Goal: Task Accomplishment & Management: Manage account settings

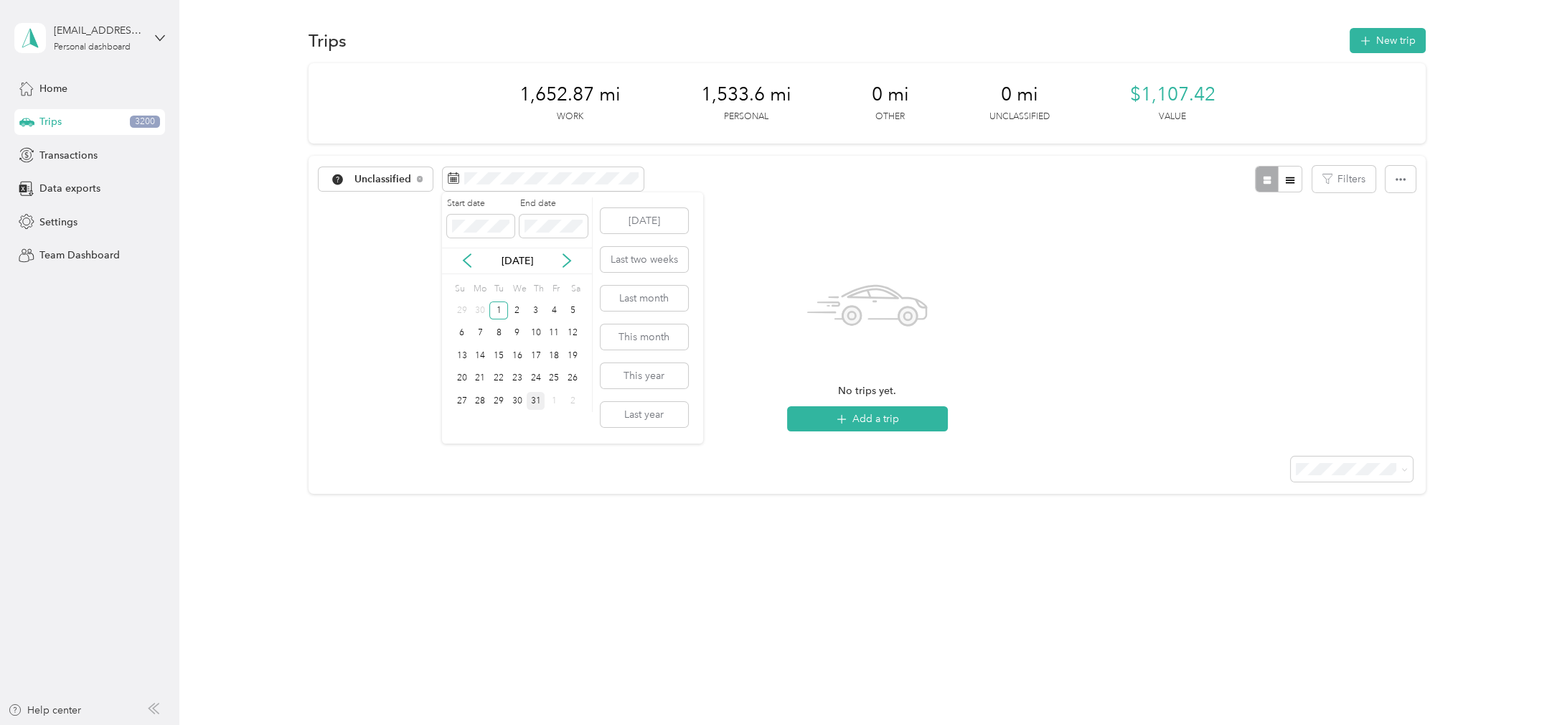
click at [537, 403] on div "31" at bounding box center [536, 401] width 19 height 18
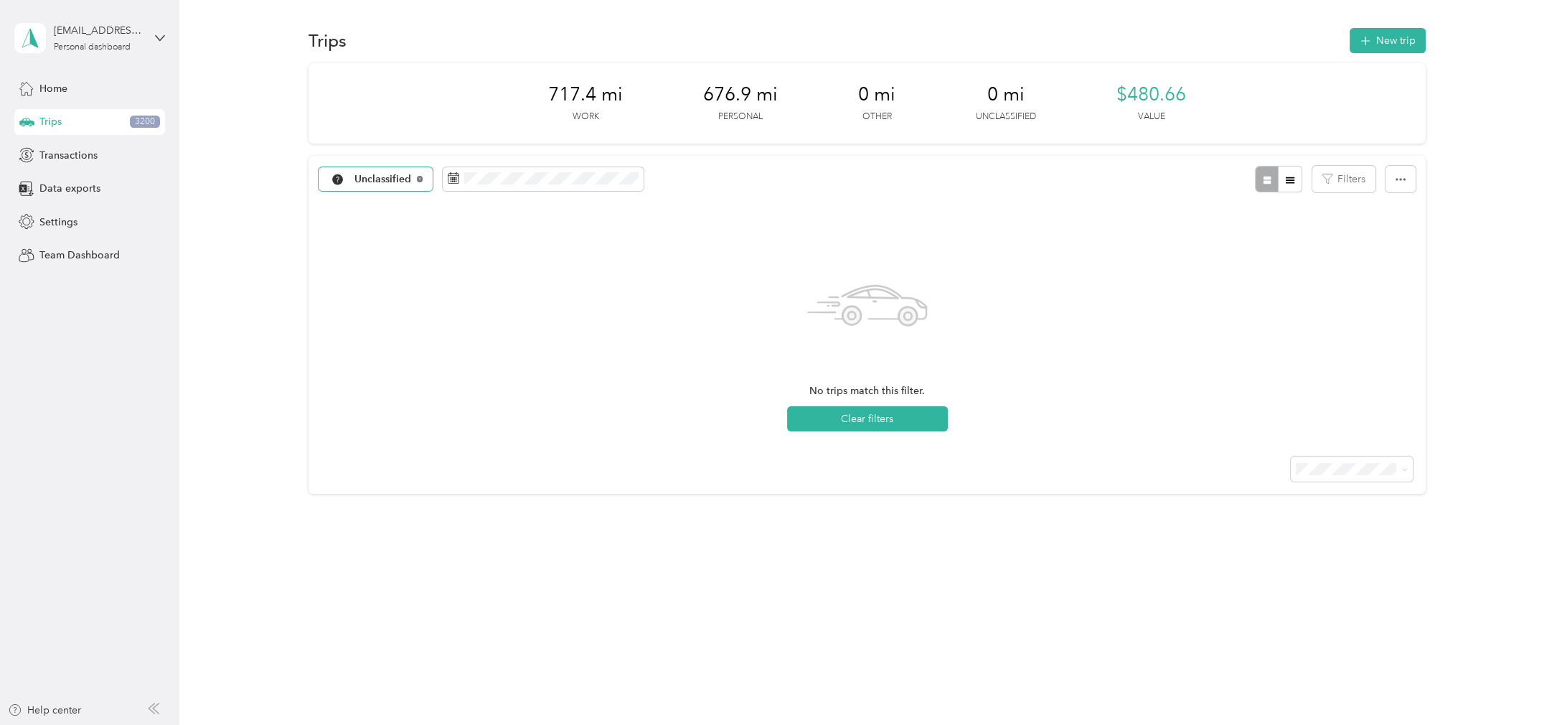
click at [417, 181] on icon at bounding box center [420, 179] width 6 height 6
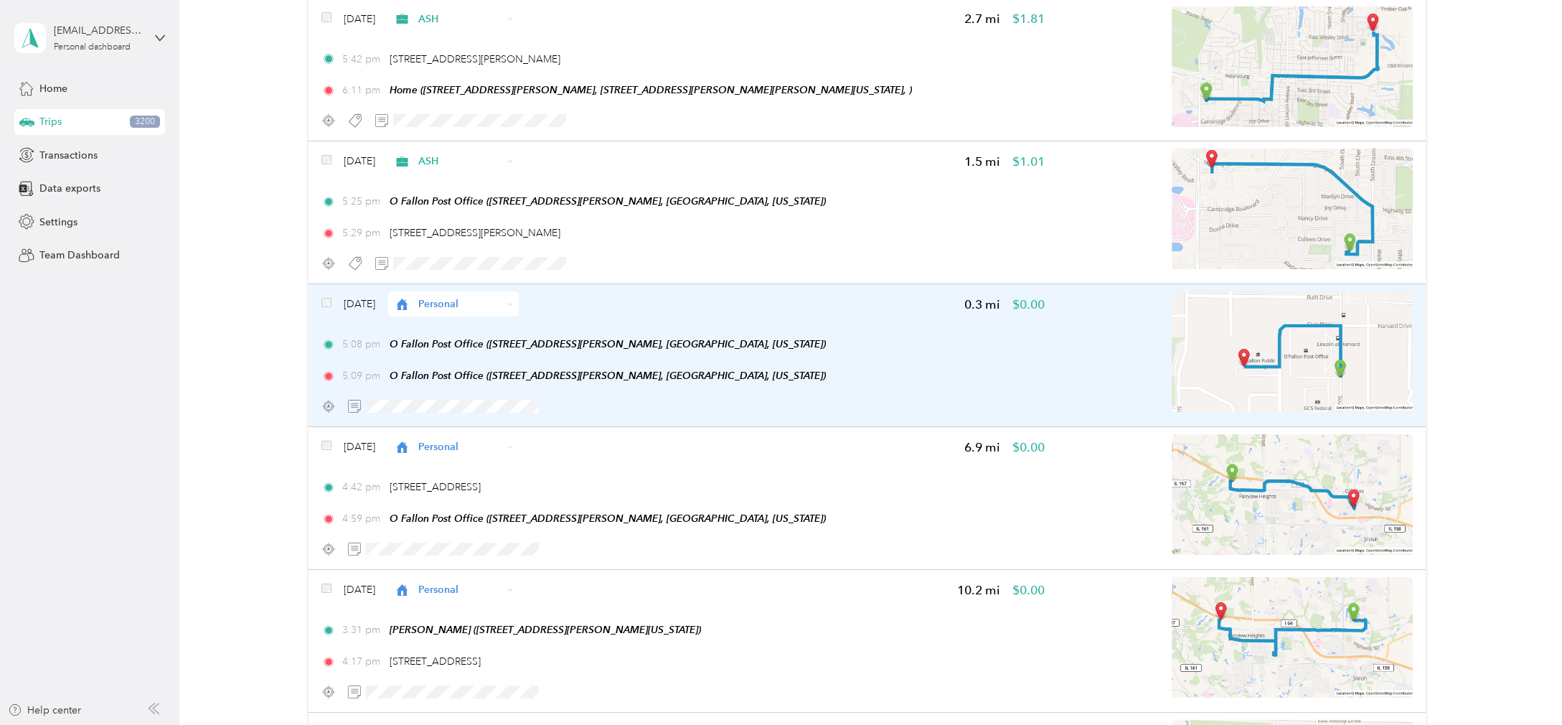
scroll to position [159, 0]
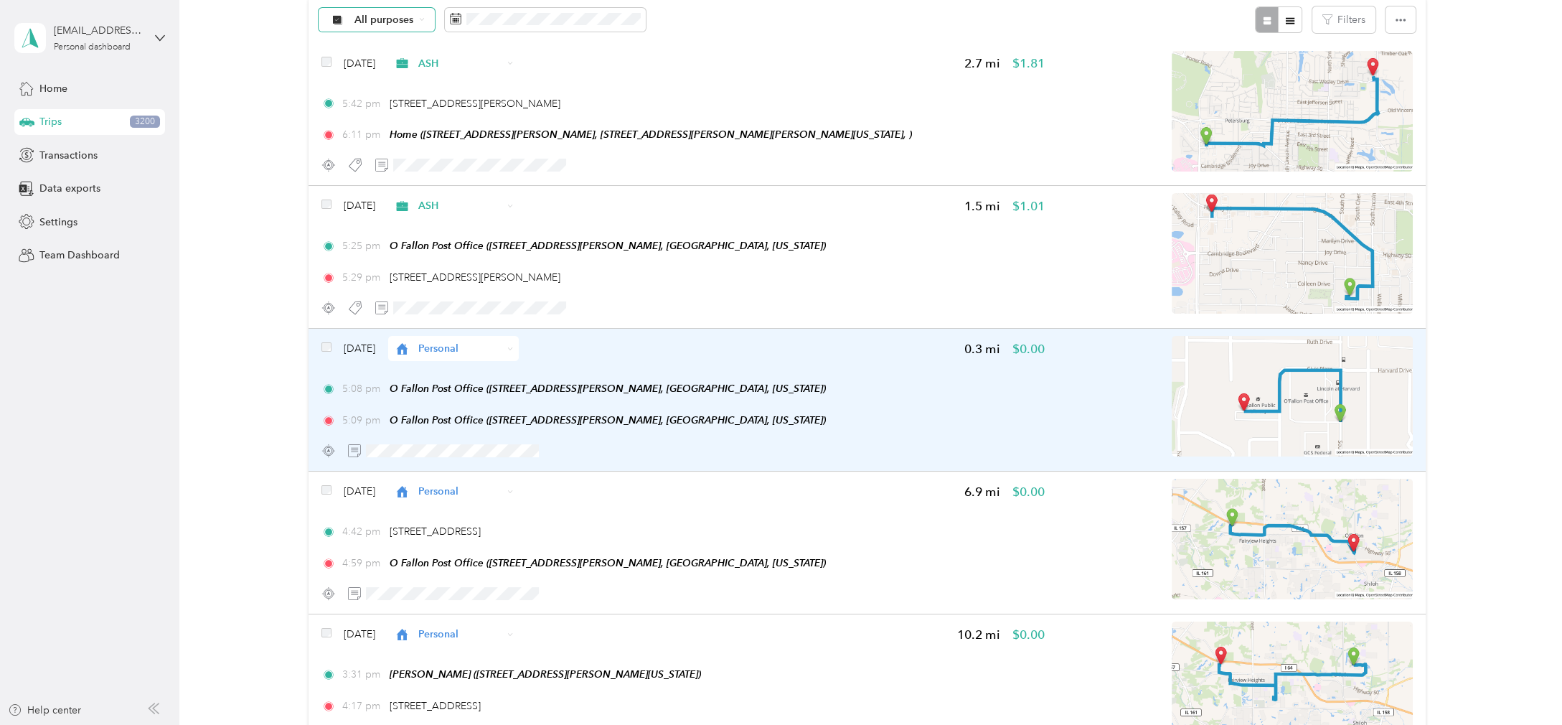
click at [468, 348] on span "Personal" at bounding box center [460, 348] width 84 height 15
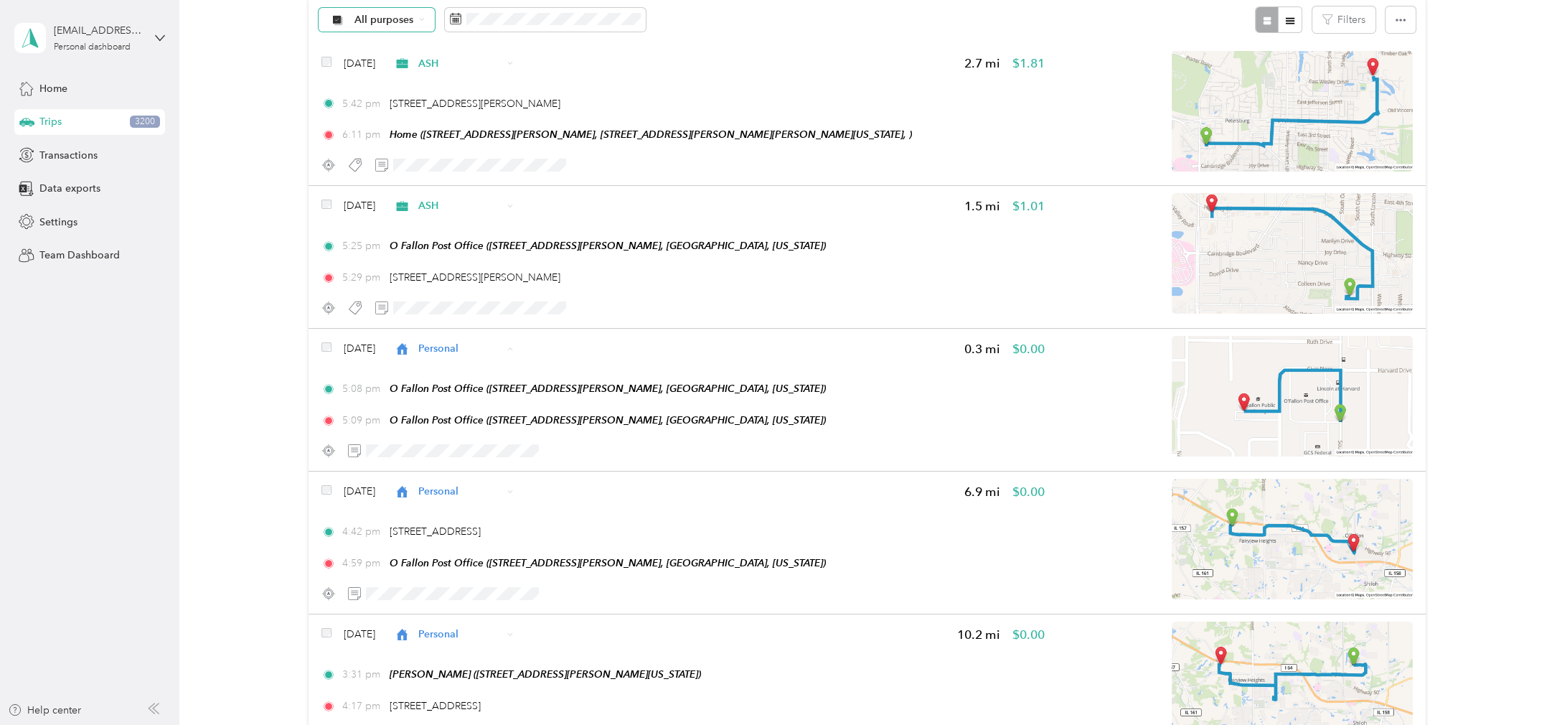
click at [495, 453] on li "ASH" at bounding box center [496, 448] width 162 height 25
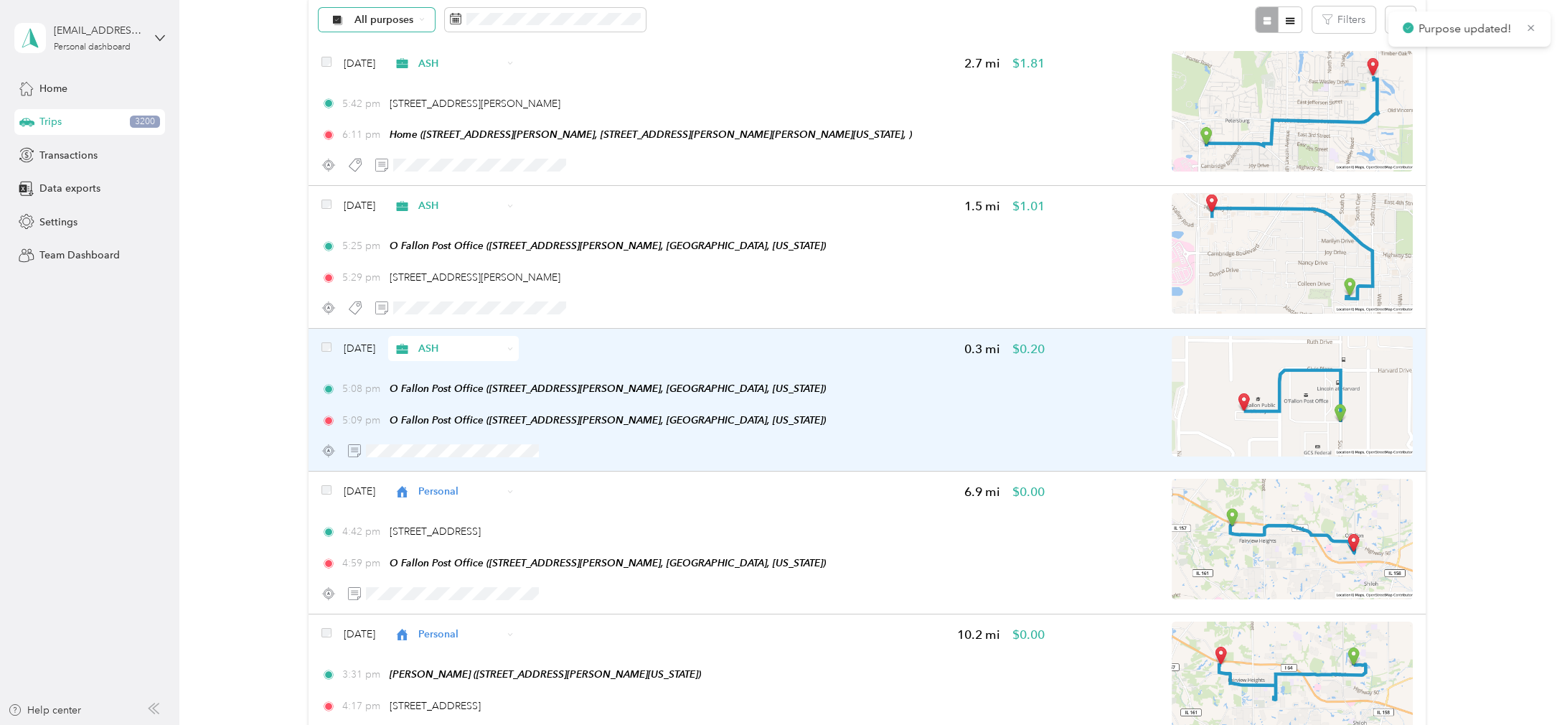
click at [998, 405] on div "5:08 pm O Fallon Post Office ([STREET_ADDRESS][PERSON_NAME], [GEOGRAPHIC_DATA],…" at bounding box center [684, 404] width 724 height 47
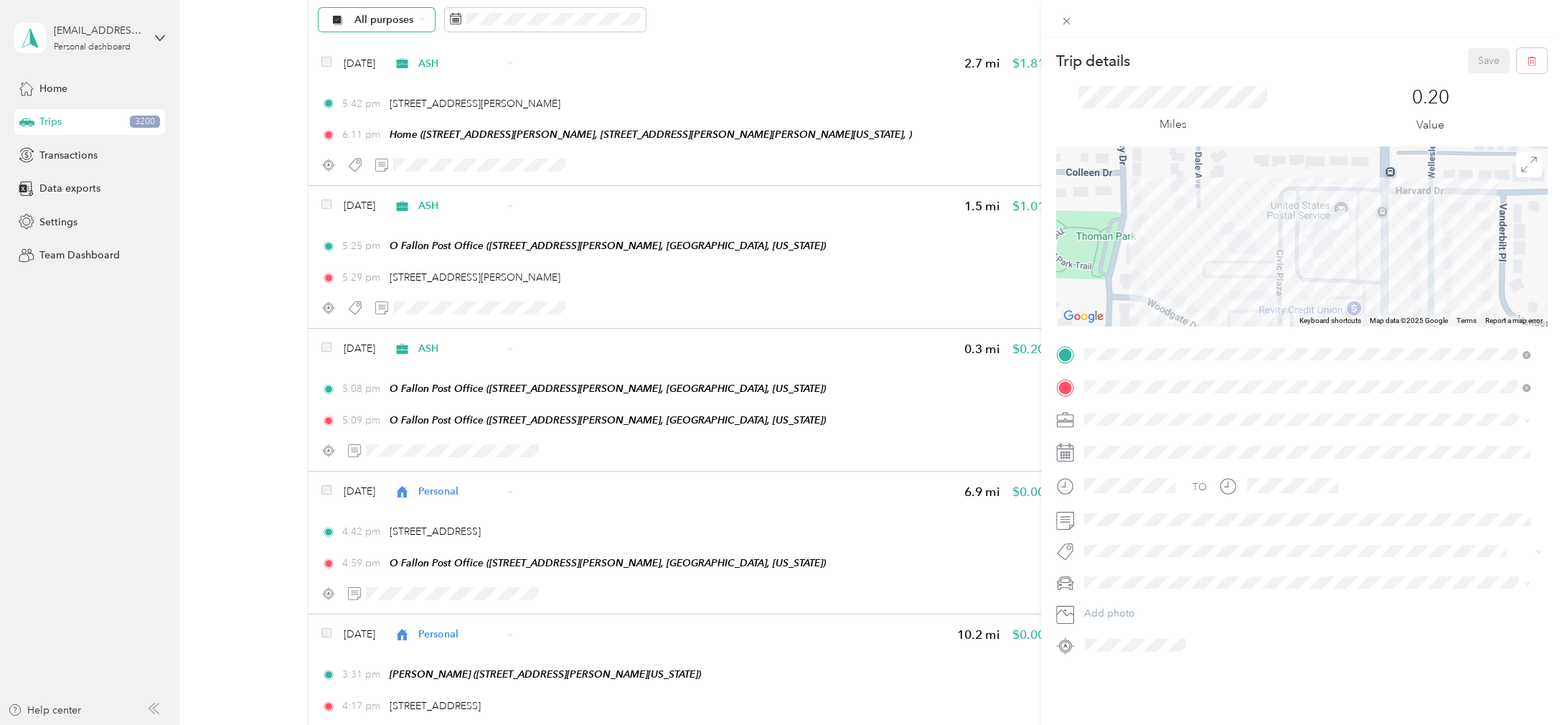
click at [1122, 439] on li "113 S. Donk" at bounding box center [1307, 430] width 456 height 28
click at [1469, 52] on button "Save" at bounding box center [1489, 60] width 42 height 25
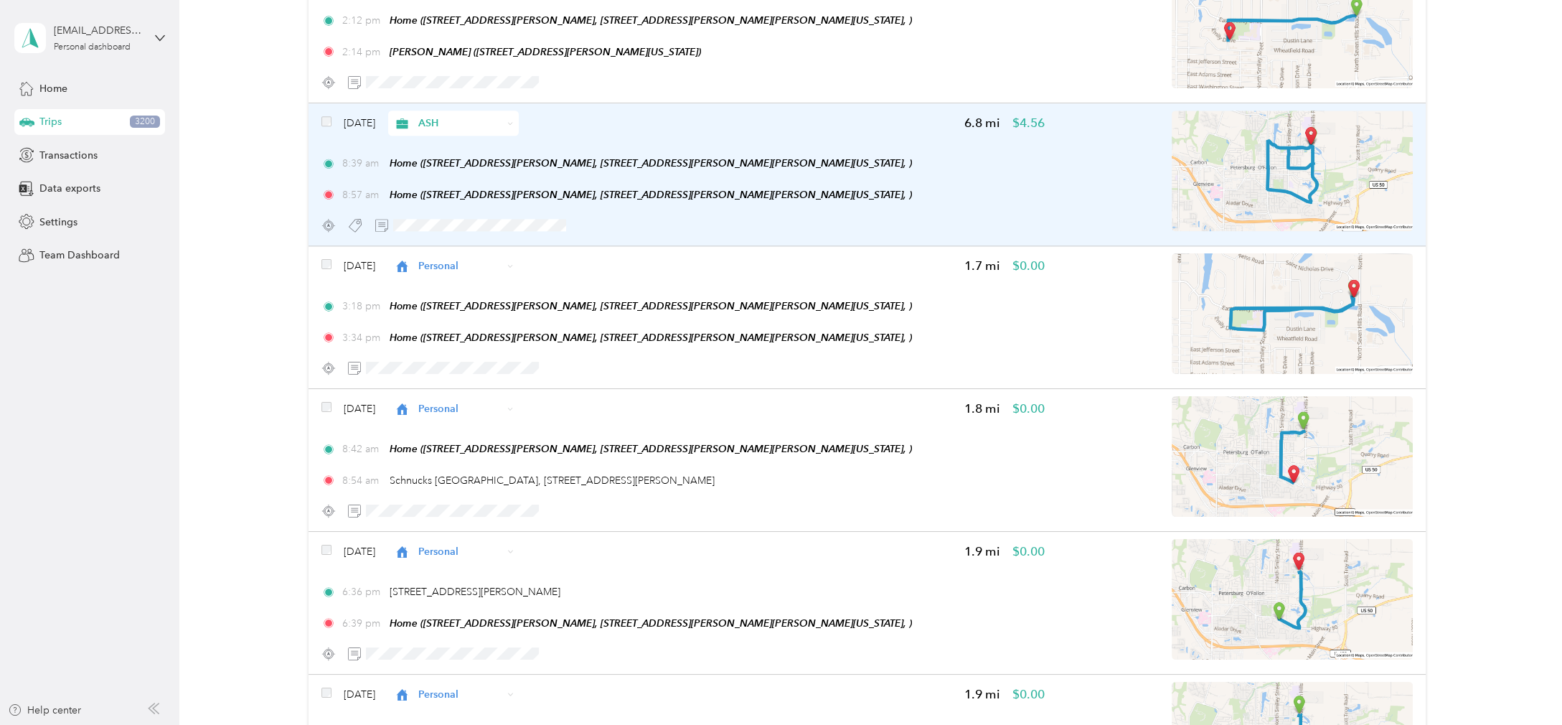
scroll to position [2631, 0]
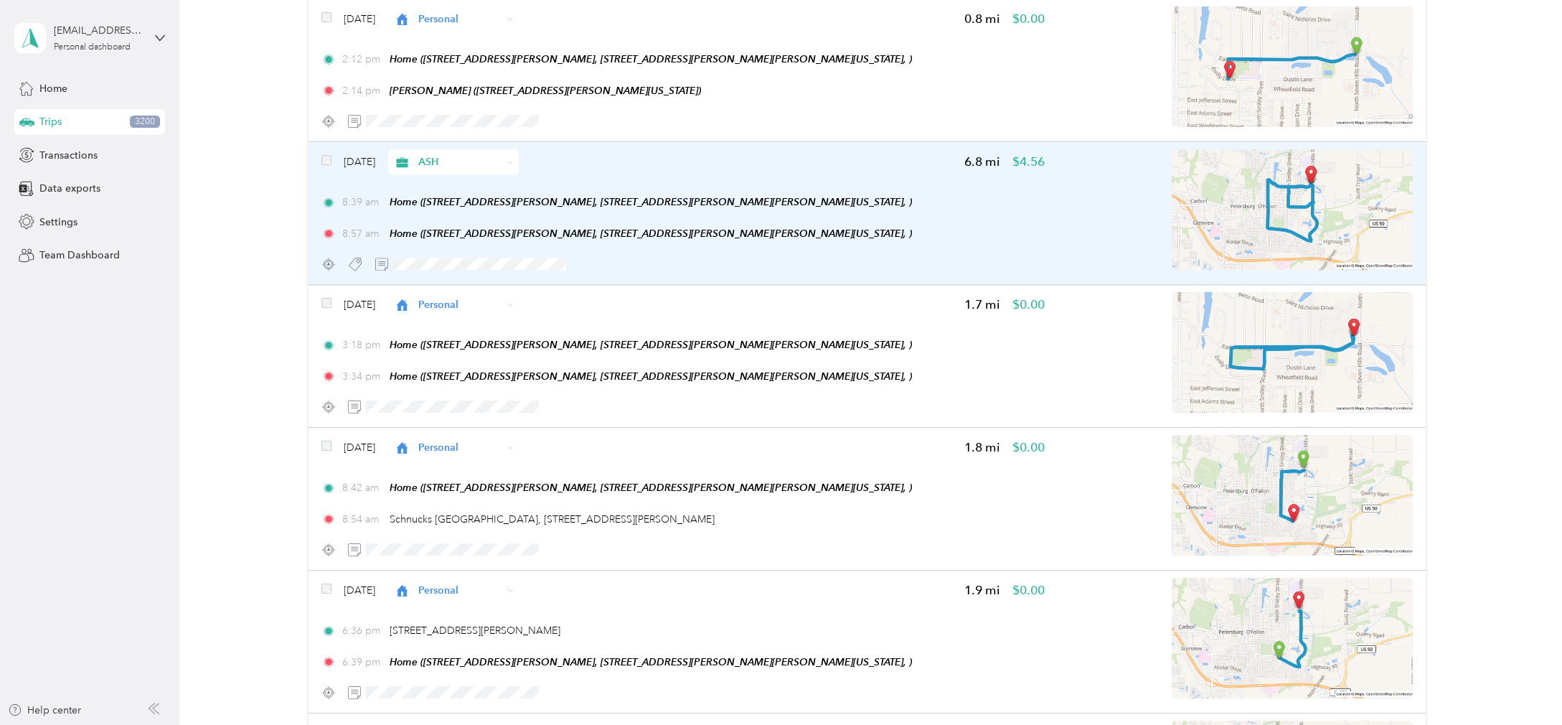
click at [967, 217] on div "8:39 am Home ([STREET_ADDRESS][PERSON_NAME], [STREET_ADDRESS][PERSON_NAME][PERS…" at bounding box center [684, 217] width 724 height 47
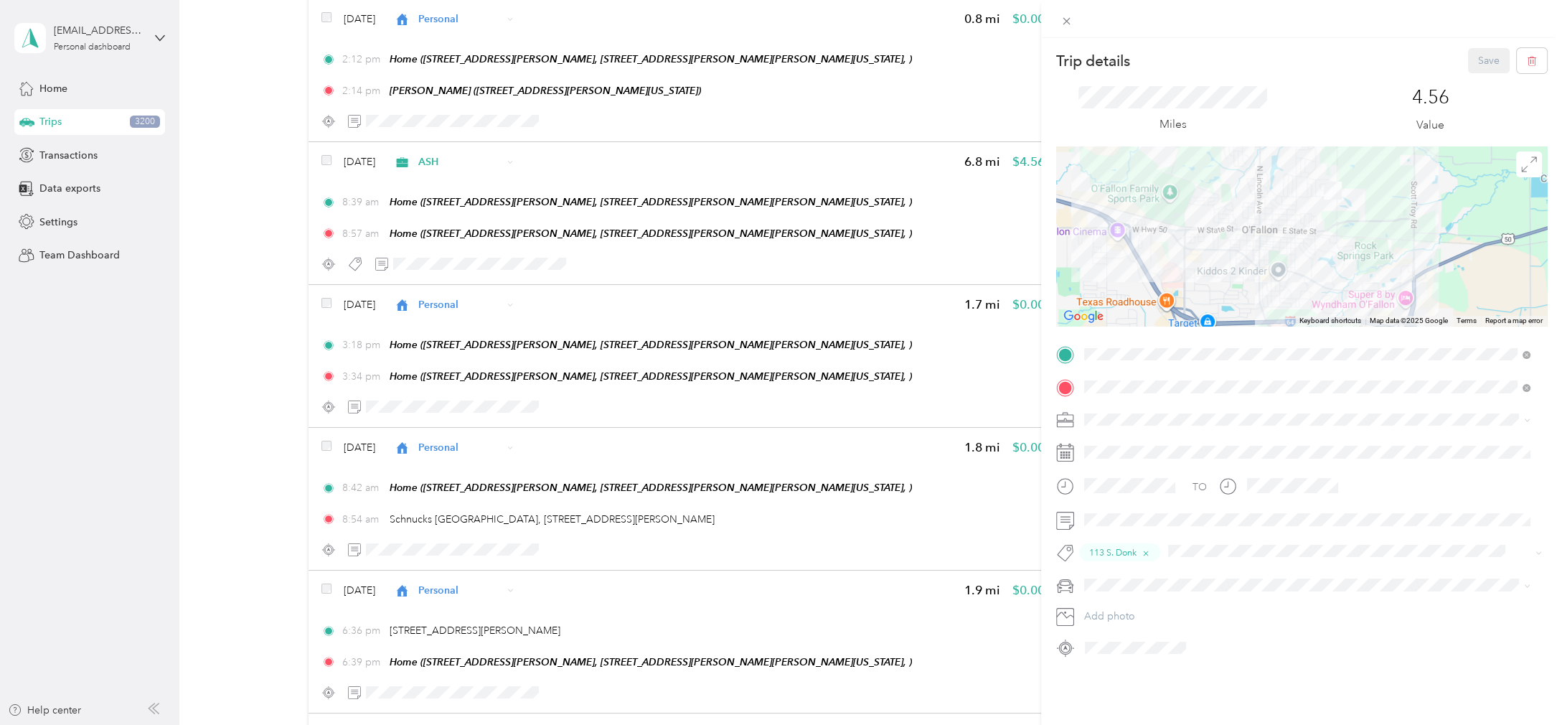
click at [177, 498] on div "Trip details Save This trip cannot be edited because it is either under review,…" at bounding box center [781, 362] width 1562 height 725
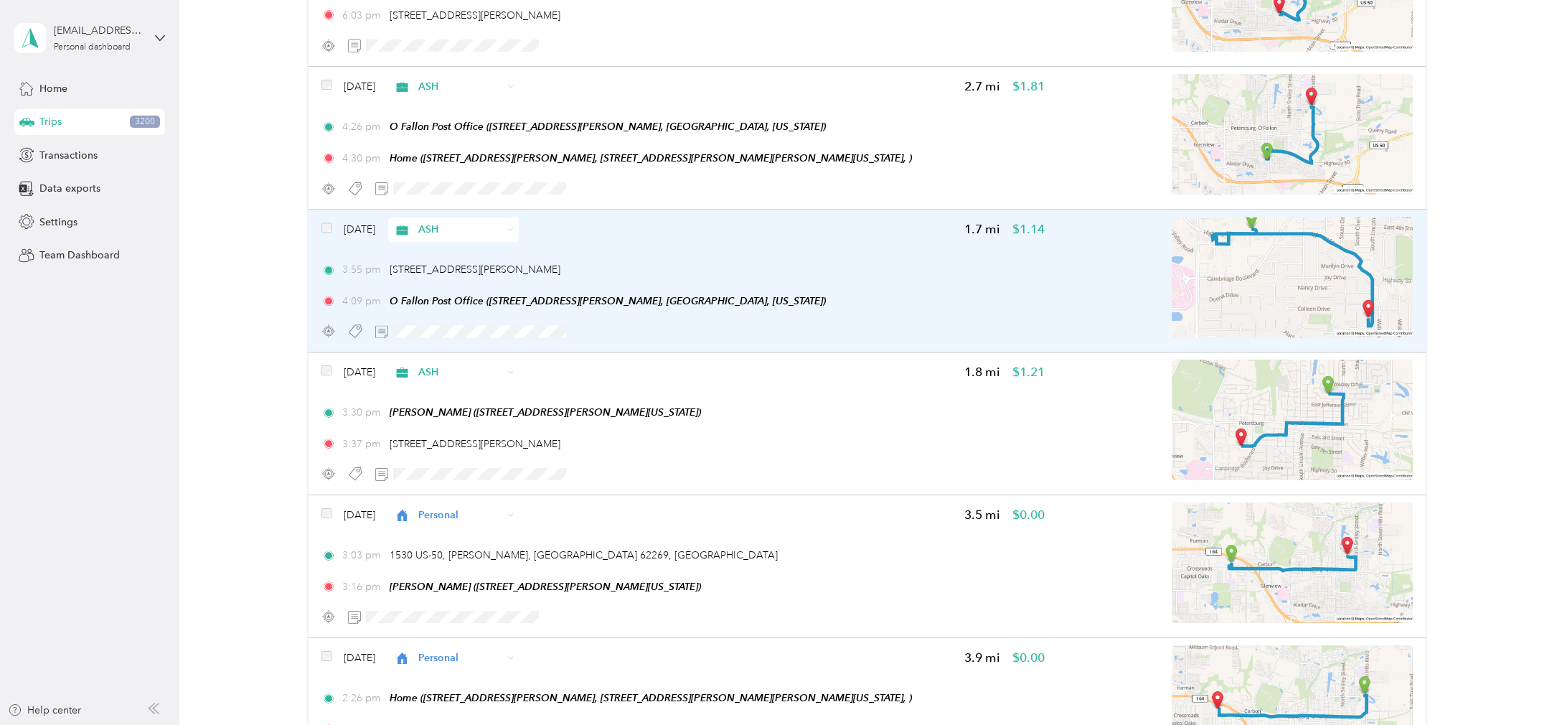
scroll to position [3428, 0]
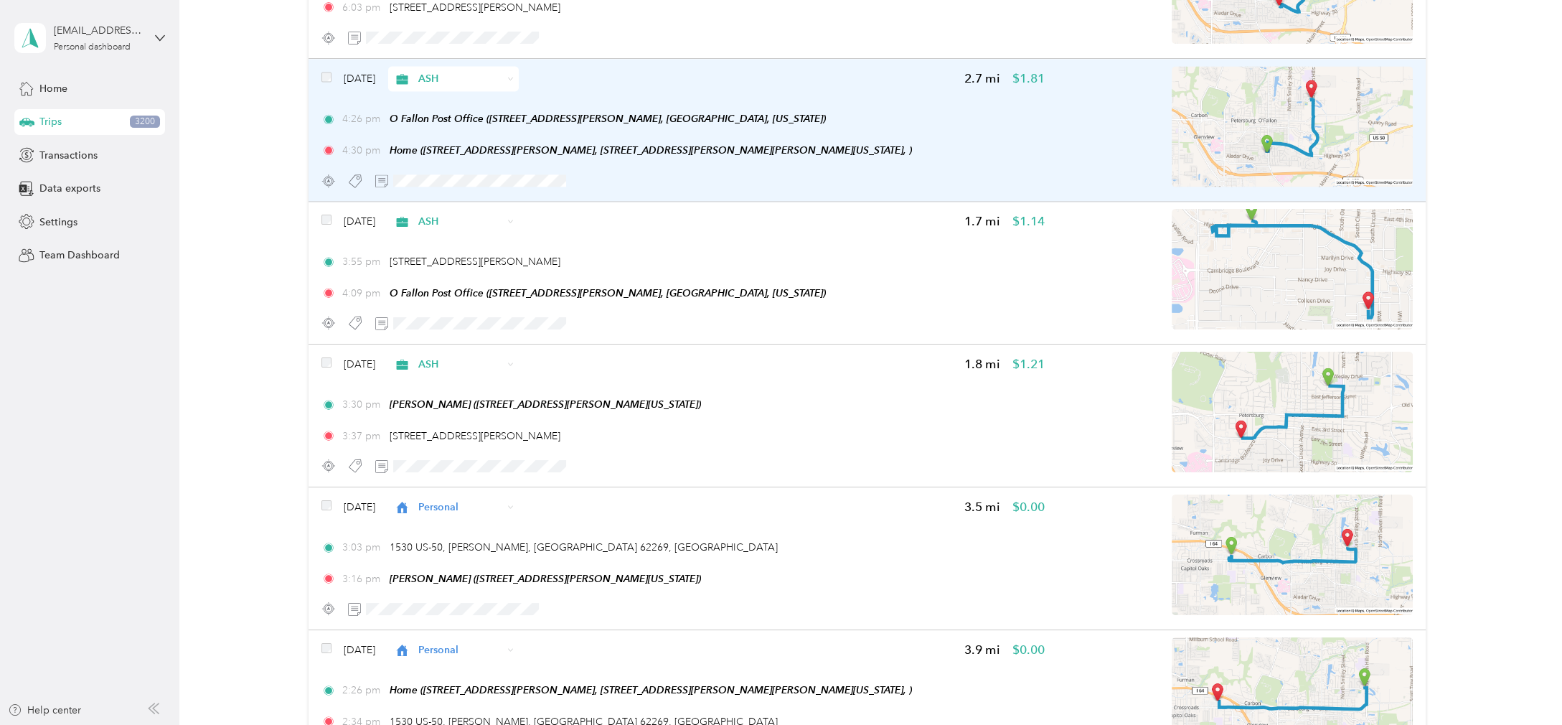
click at [882, 147] on div "4:30 pm Home ([STREET_ADDRESS][PERSON_NAME], [STREET_ADDRESS][PERSON_NAME][PERS…" at bounding box center [684, 150] width 724 height 15
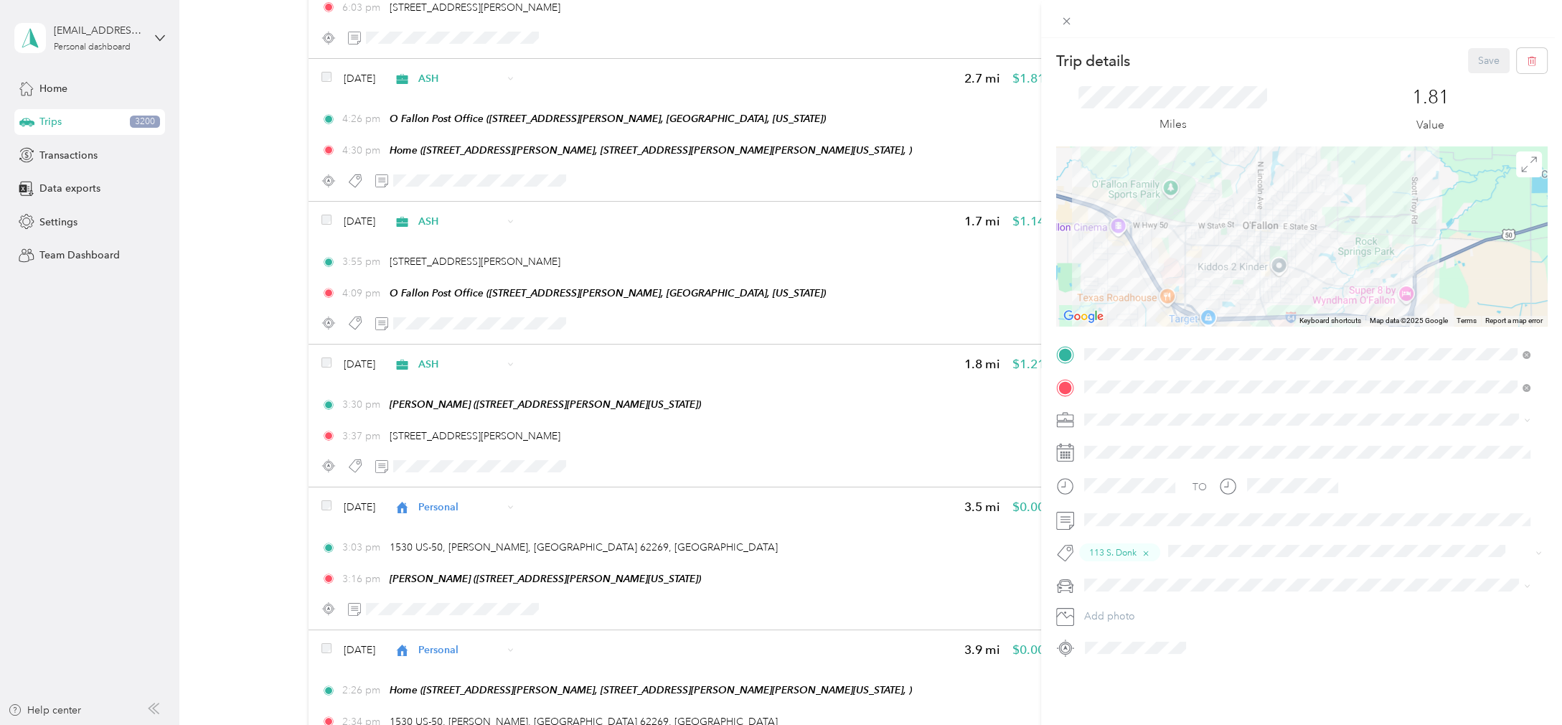
click at [881, 148] on div "Trip details Save This trip cannot be edited because it is either under review,…" at bounding box center [781, 362] width 1562 height 725
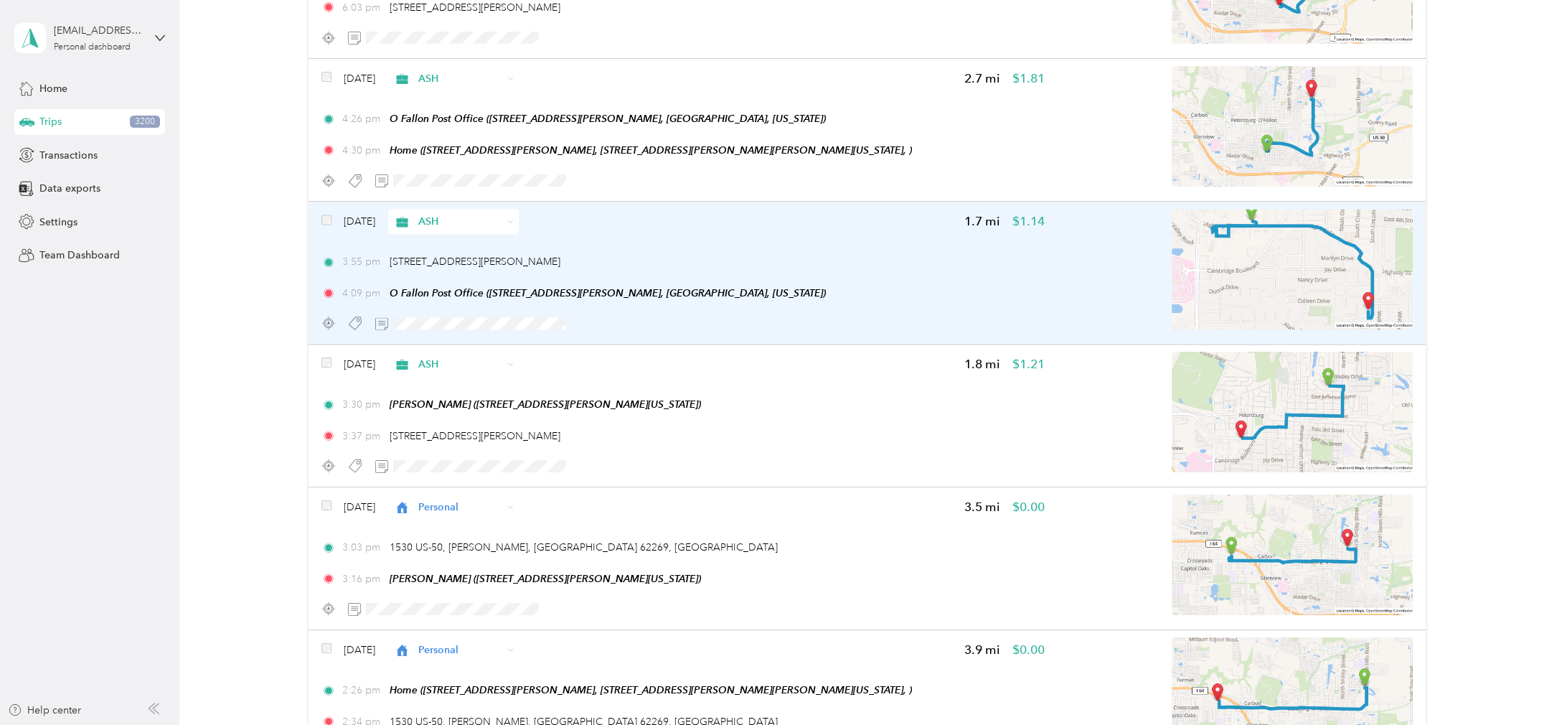
click at [888, 311] on div at bounding box center [684, 323] width 724 height 25
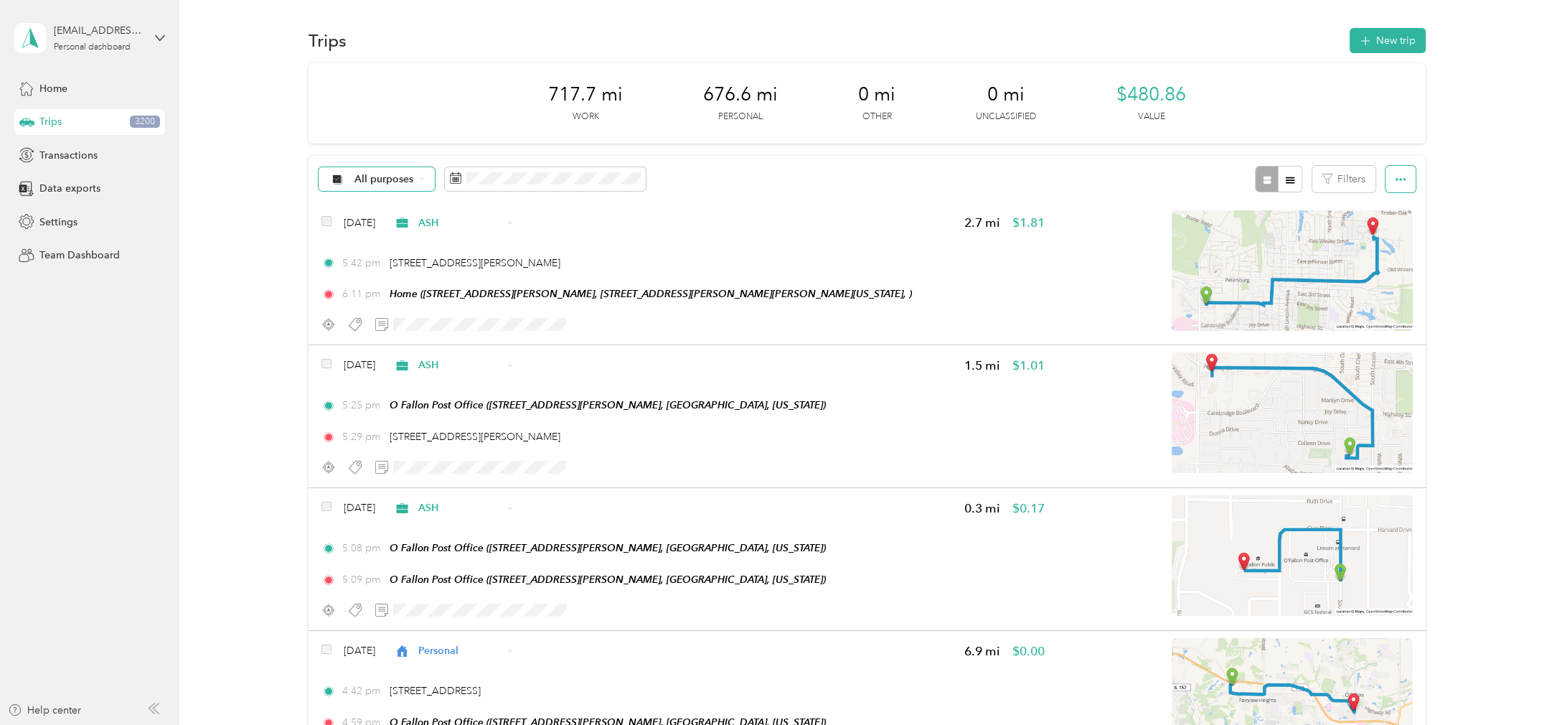
click at [1390, 176] on button "button" at bounding box center [1401, 179] width 30 height 27
click at [1381, 233] on span "Export" at bounding box center [1376, 231] width 30 height 12
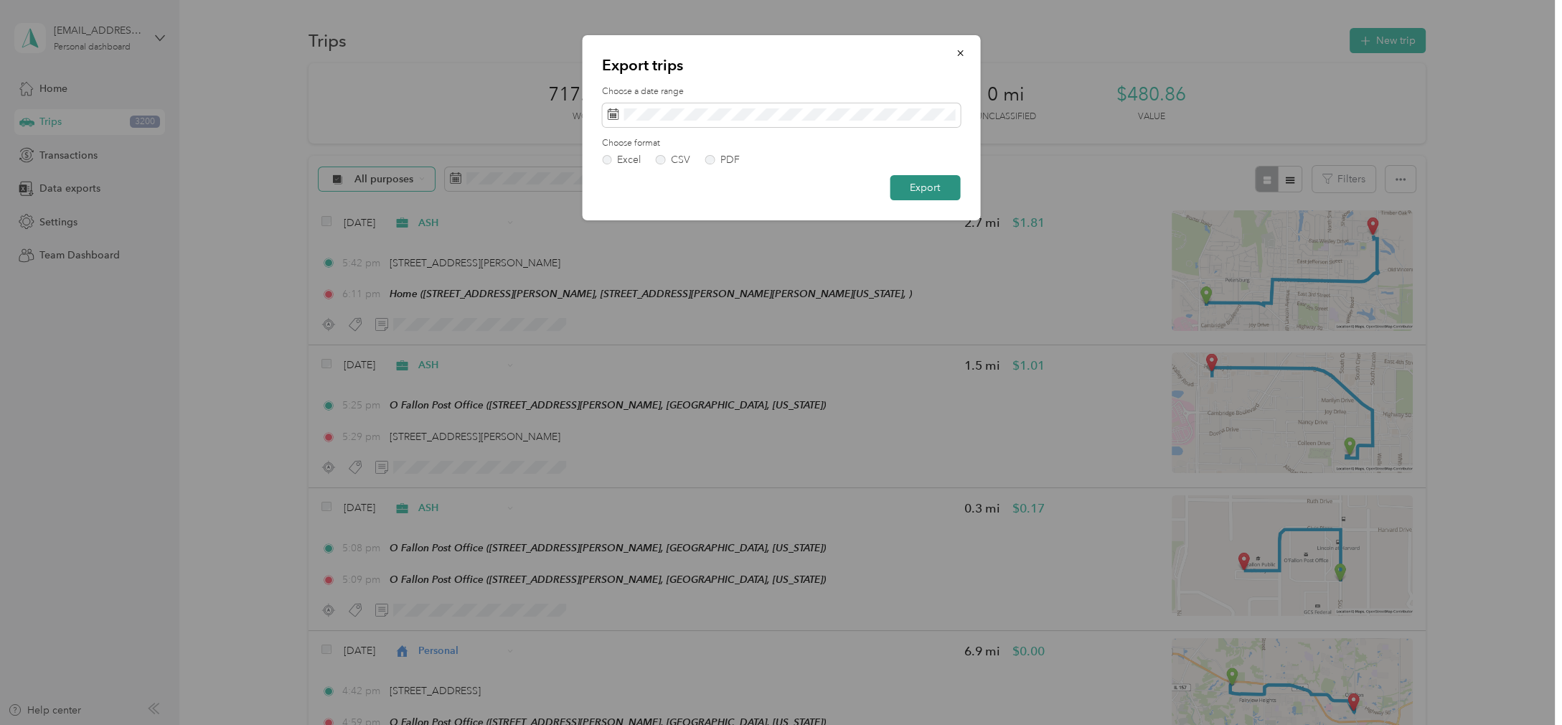
click at [947, 189] on button "Export" at bounding box center [925, 187] width 70 height 25
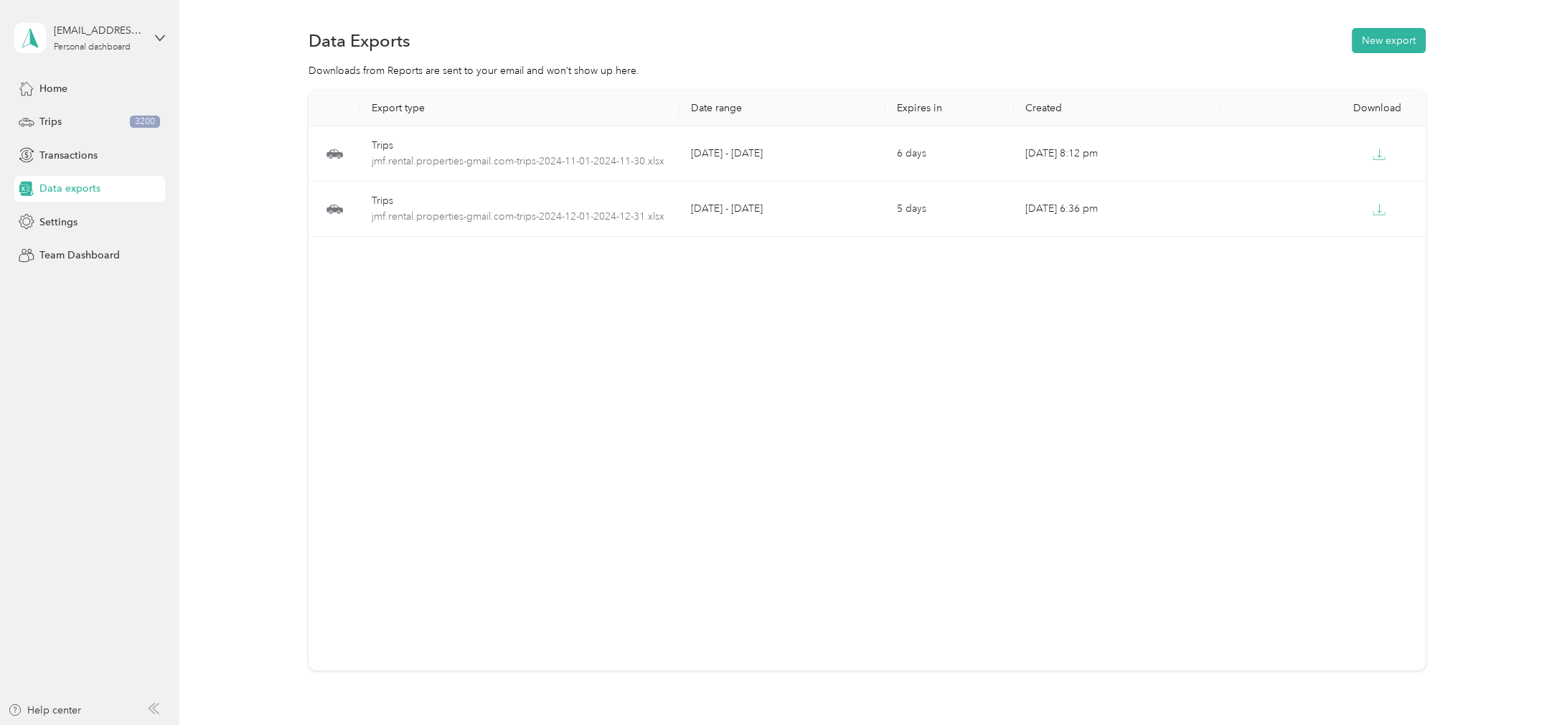
click at [759, 405] on div "Export type Date range Expires in Created Download Trips jmf.rental.properties-…" at bounding box center [867, 380] width 1117 height 580
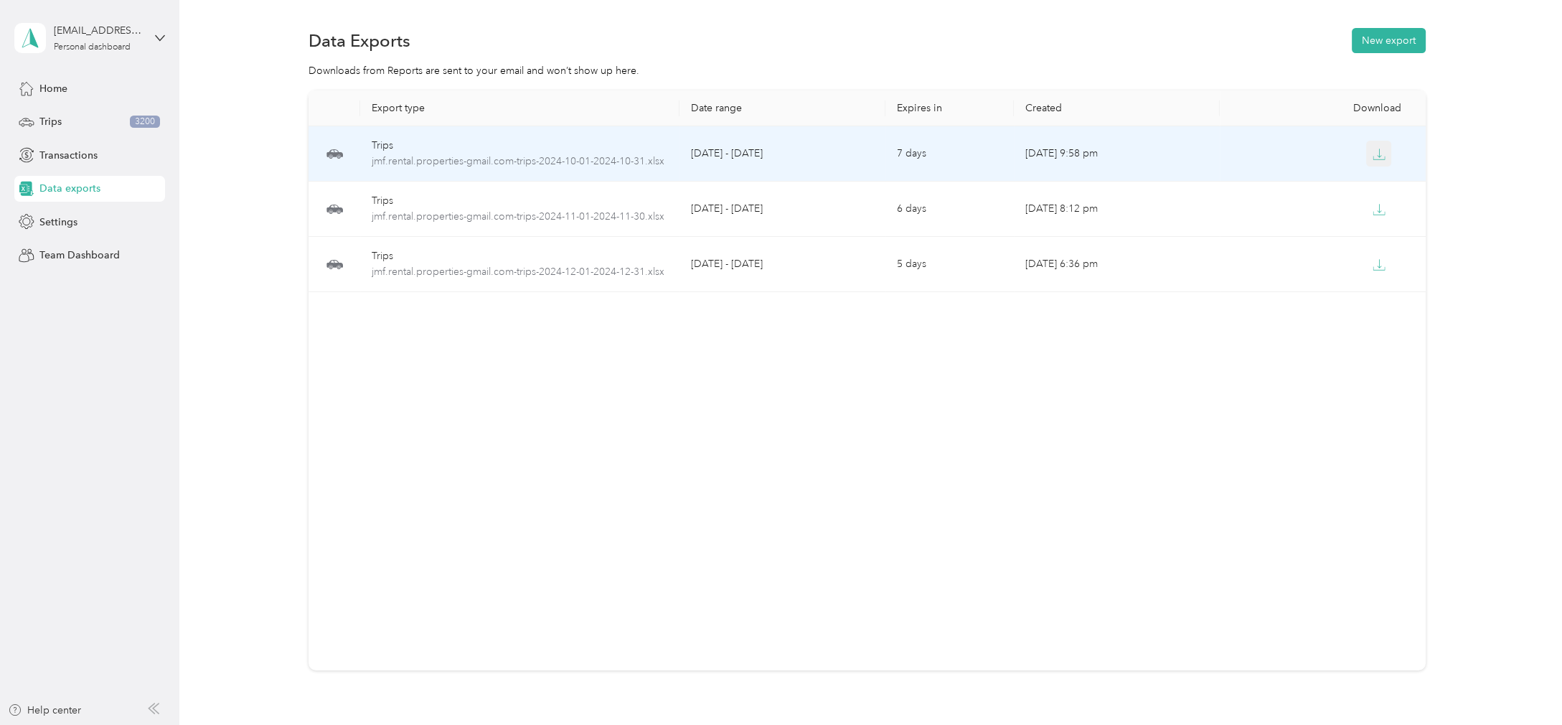
click at [1375, 150] on icon "button" at bounding box center [1379, 154] width 13 height 13
